Goal: Task Accomplishment & Management: Complete application form

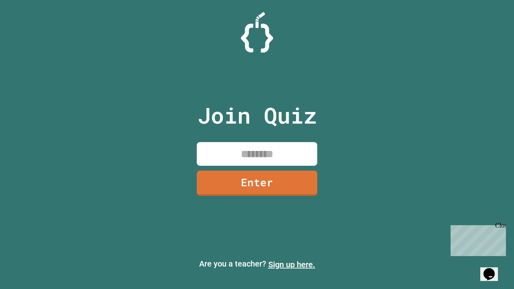
click at [292, 265] on link "Sign up here." at bounding box center [291, 265] width 47 height 10
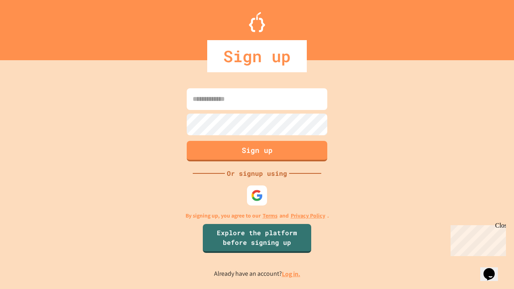
click at [292, 274] on link "Log in." at bounding box center [291, 274] width 18 height 8
